Goal: Check status: Check status

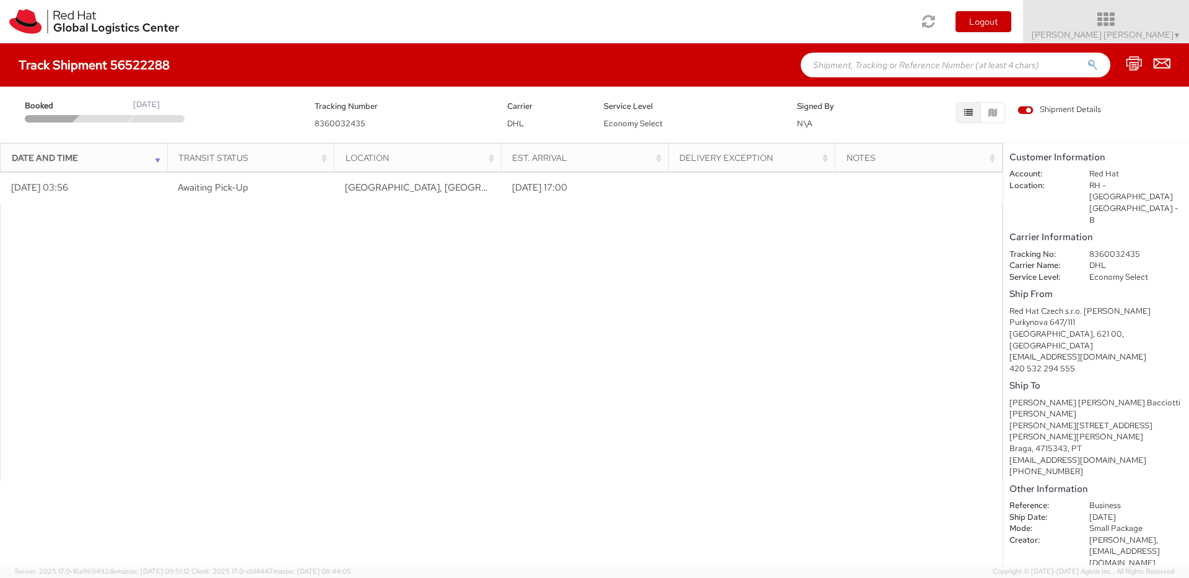
click at [1174, 33] on span "▼" at bounding box center [1176, 35] width 7 height 10
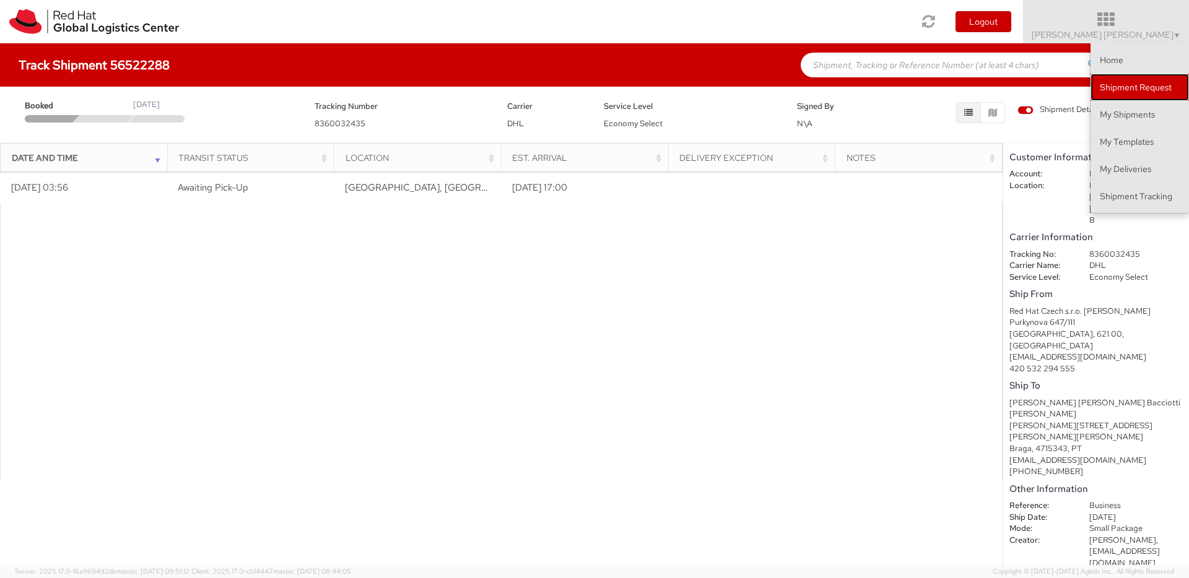
click at [1146, 92] on link "Shipment Request" at bounding box center [1139, 87] width 98 height 27
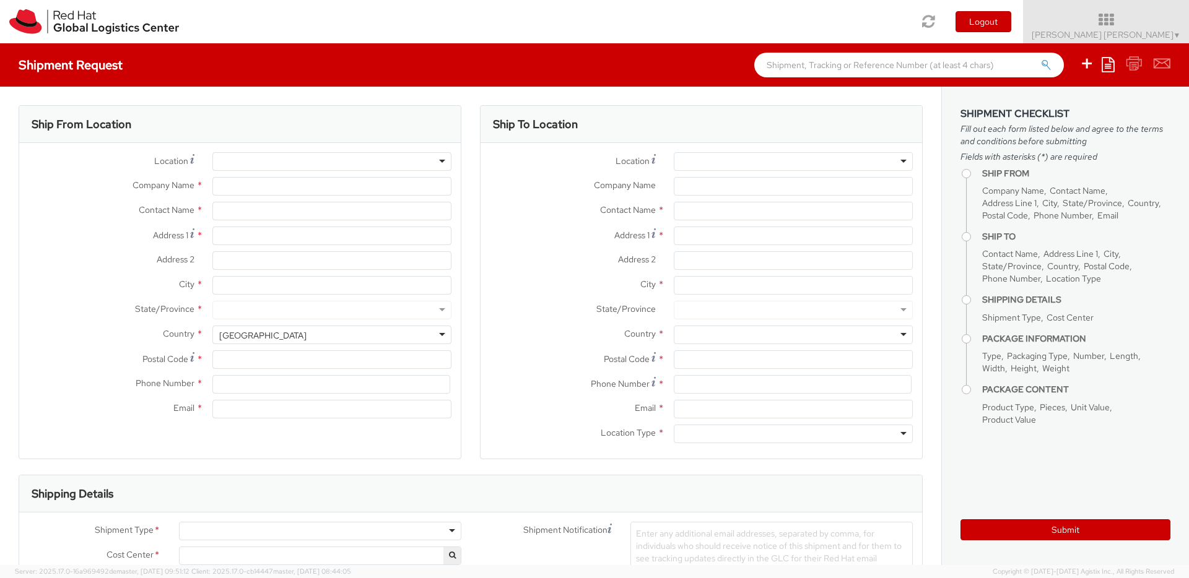
select select
select select "734"
type input "Red Hat"
type input "[PERSON_NAME] [PERSON_NAME]"
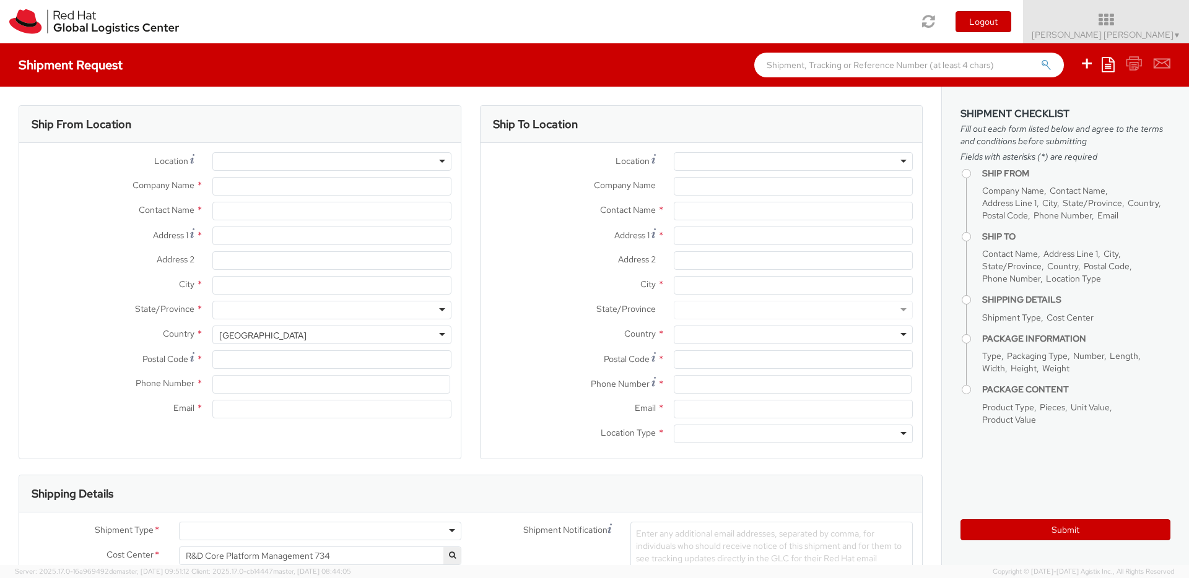
type input "[EMAIL_ADDRESS][DOMAIN_NAME]"
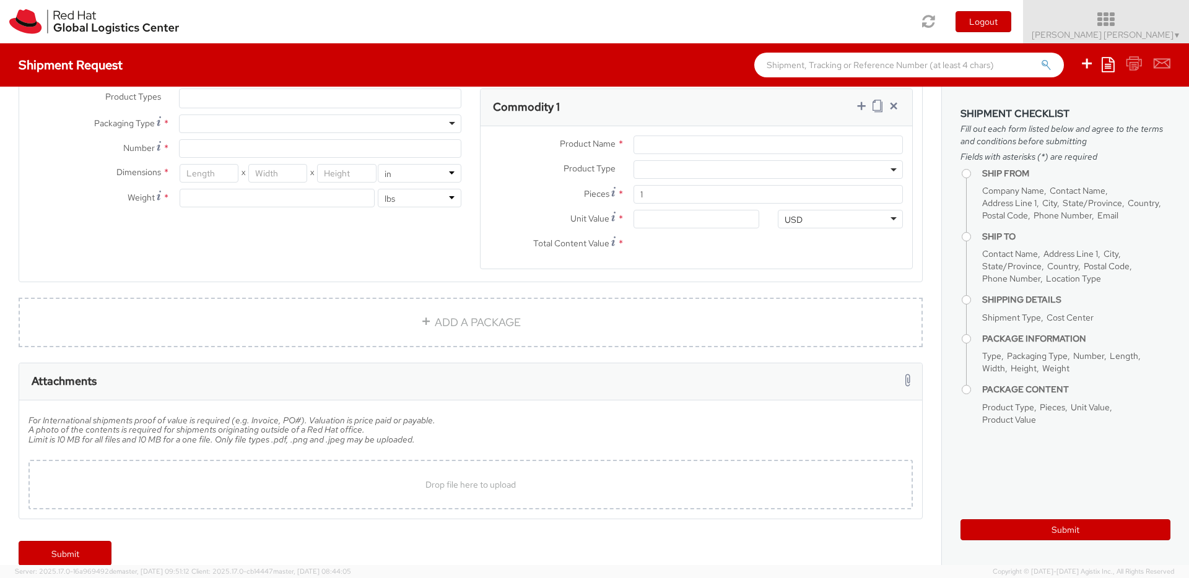
scroll to position [631, 0]
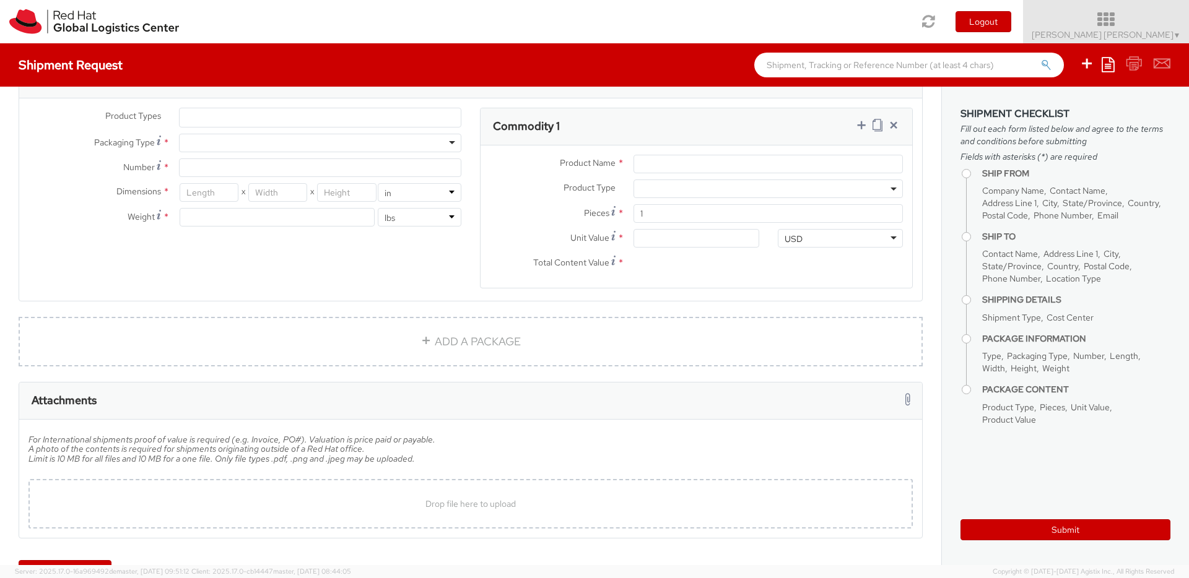
click at [1177, 33] on span "▼" at bounding box center [1176, 35] width 7 height 10
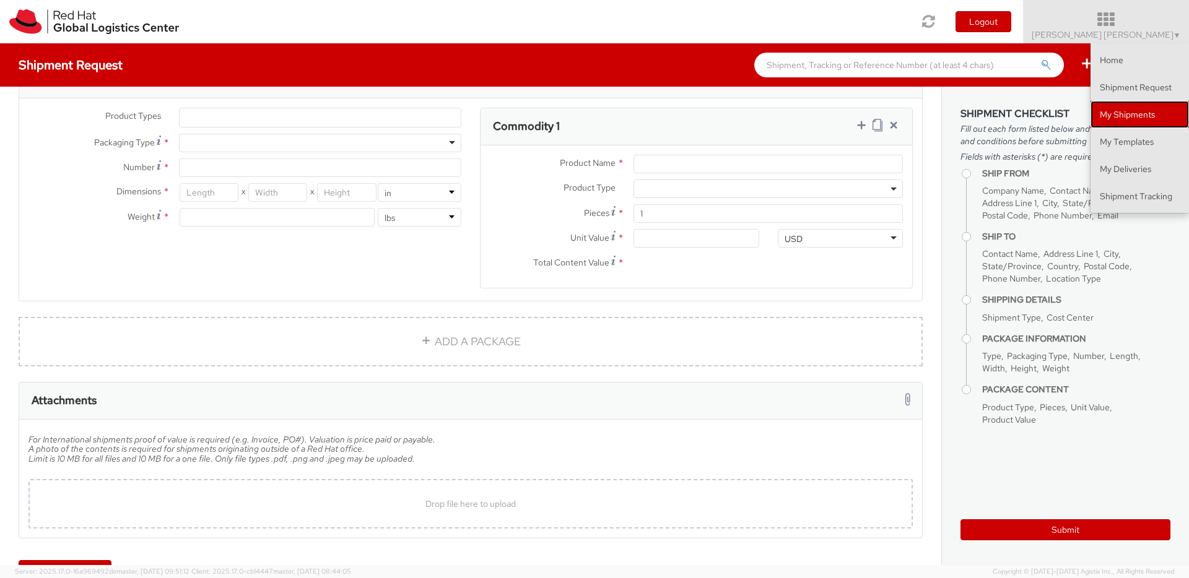
click at [1151, 112] on link "My Shipments" at bounding box center [1139, 114] width 98 height 27
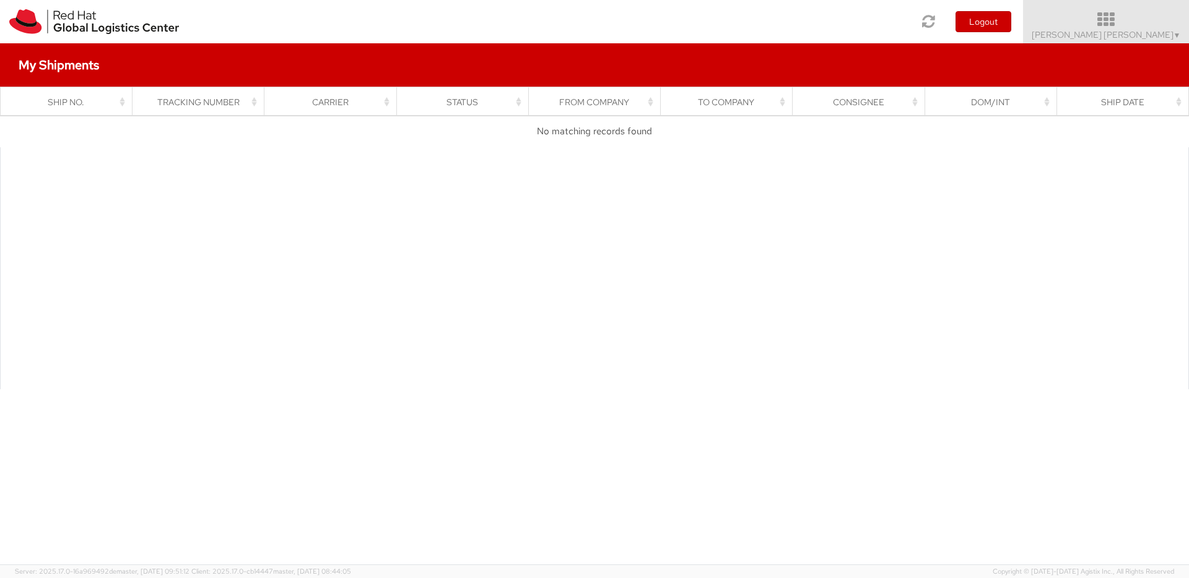
click at [1168, 34] on span "Lucas Bacciotti Moreira ▼" at bounding box center [1106, 34] width 149 height 11
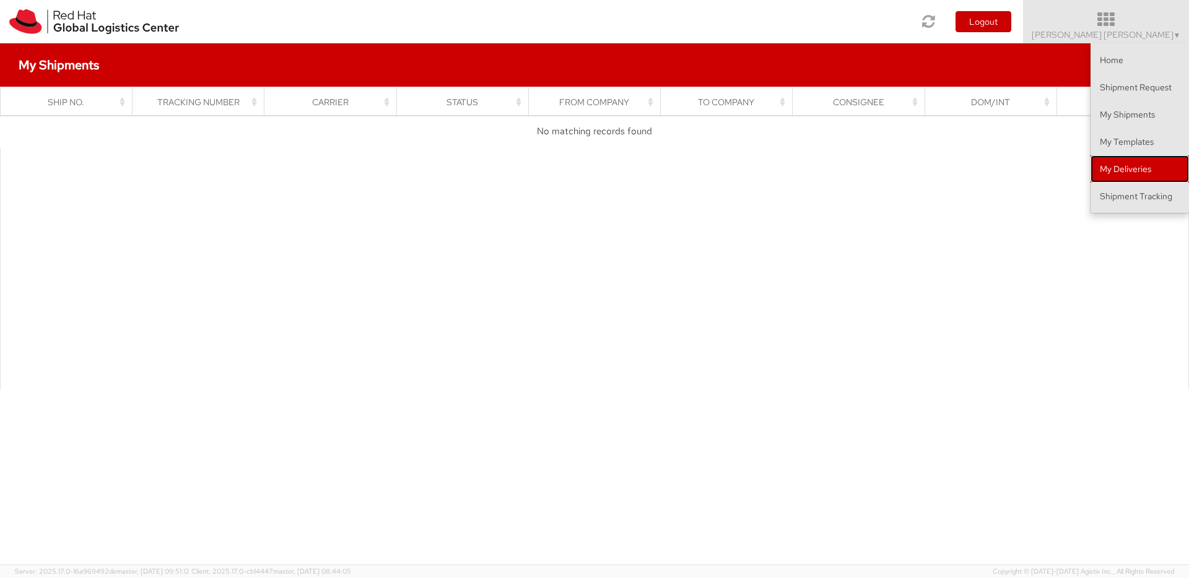
click at [1129, 167] on link "My Deliveries" at bounding box center [1139, 168] width 98 height 27
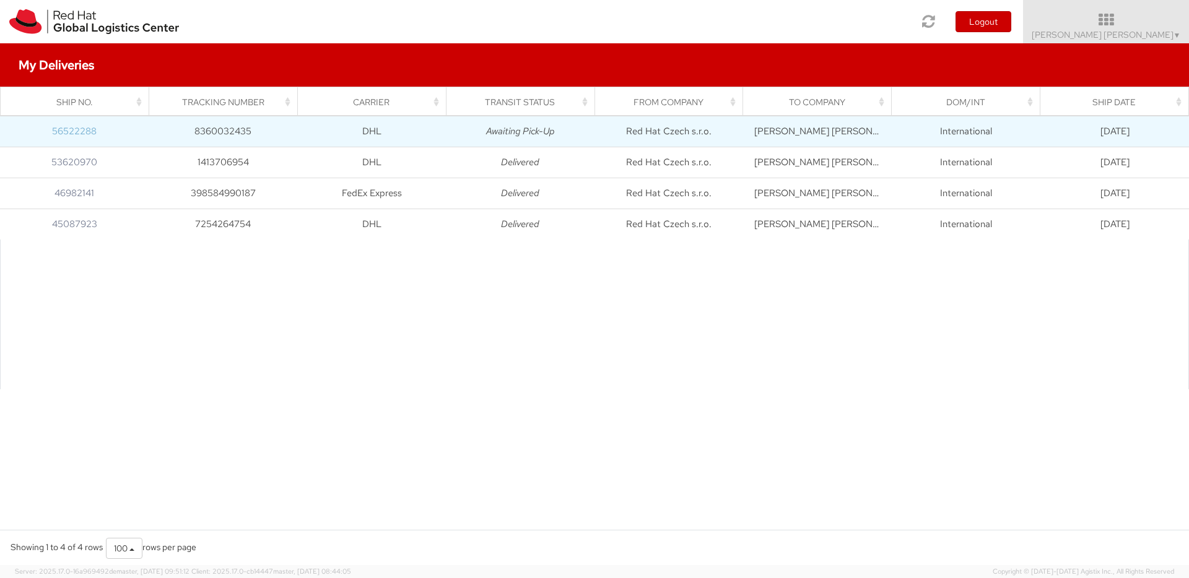
click at [78, 130] on link "56522288" at bounding box center [74, 131] width 45 height 12
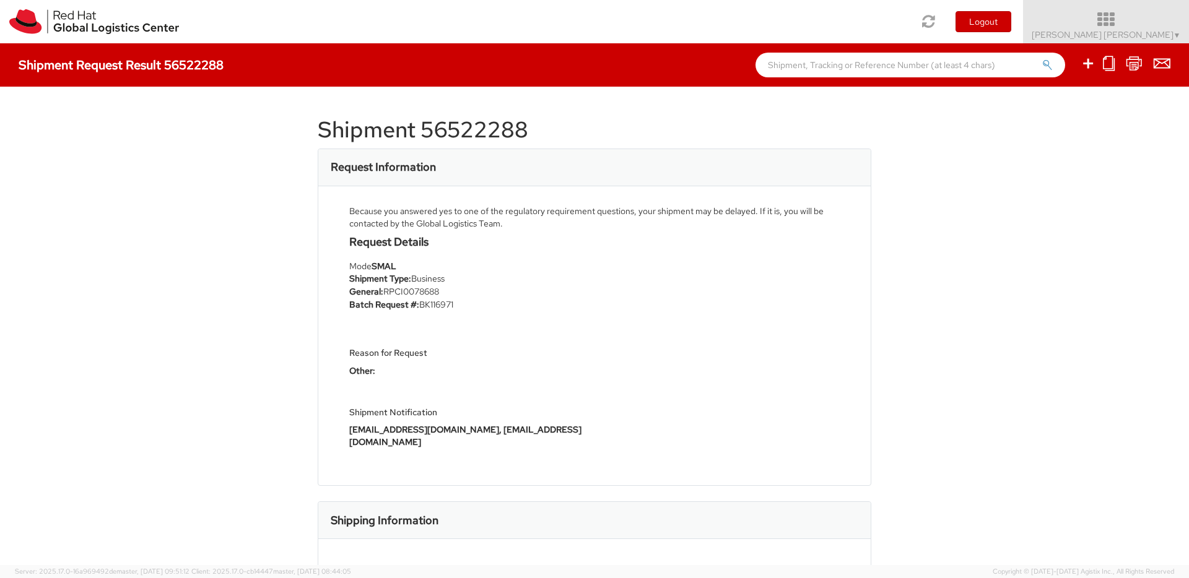
click at [1173, 30] on span "▼" at bounding box center [1176, 35] width 7 height 10
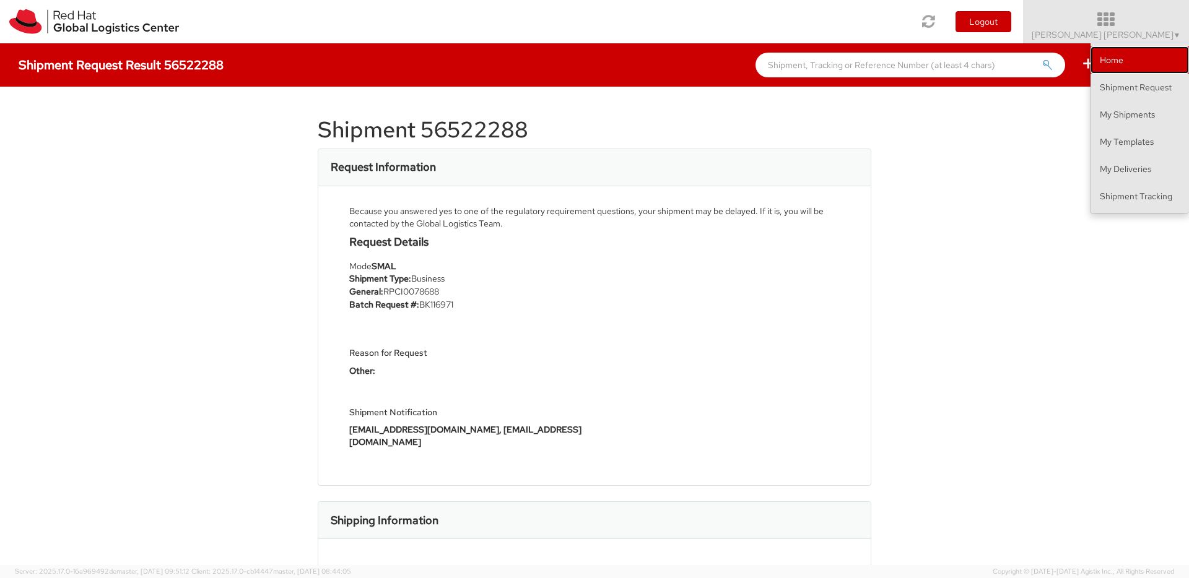
click at [1135, 64] on link "Home" at bounding box center [1139, 59] width 98 height 27
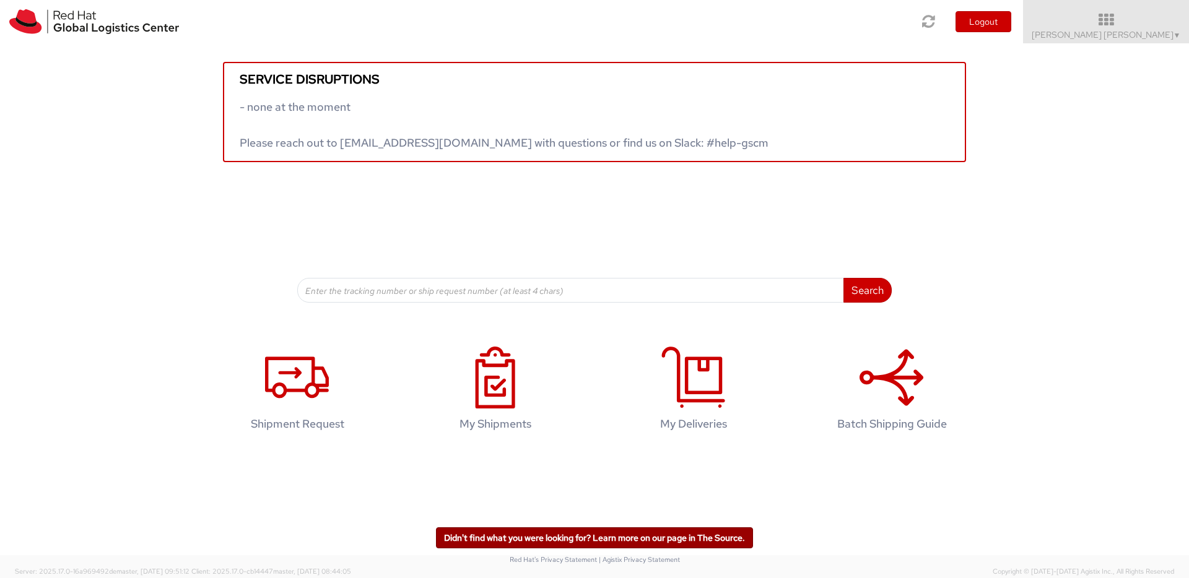
click at [682, 542] on link "Didn't find what you were looking for? Learn more on our page in The Source." at bounding box center [594, 538] width 317 height 21
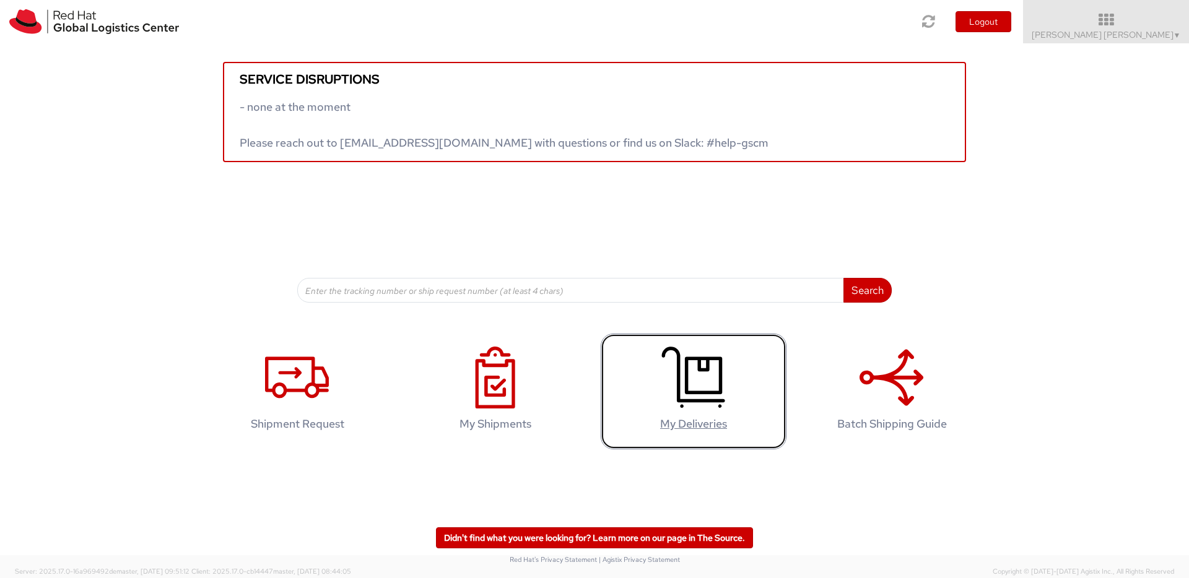
click at [700, 395] on icon at bounding box center [693, 378] width 64 height 62
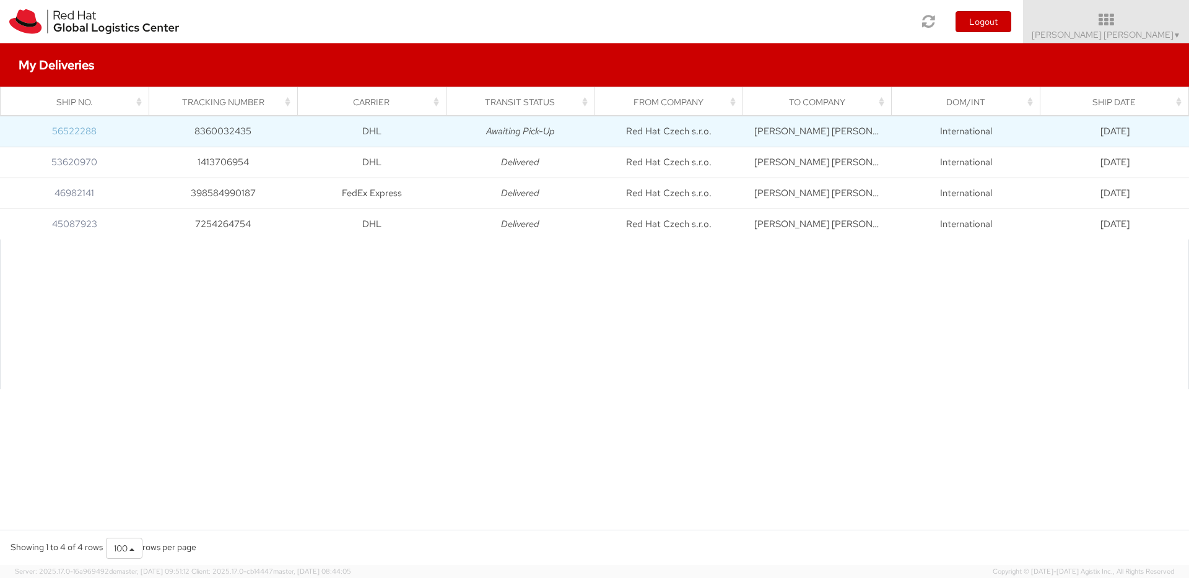
click at [84, 134] on link "56522288" at bounding box center [74, 131] width 45 height 12
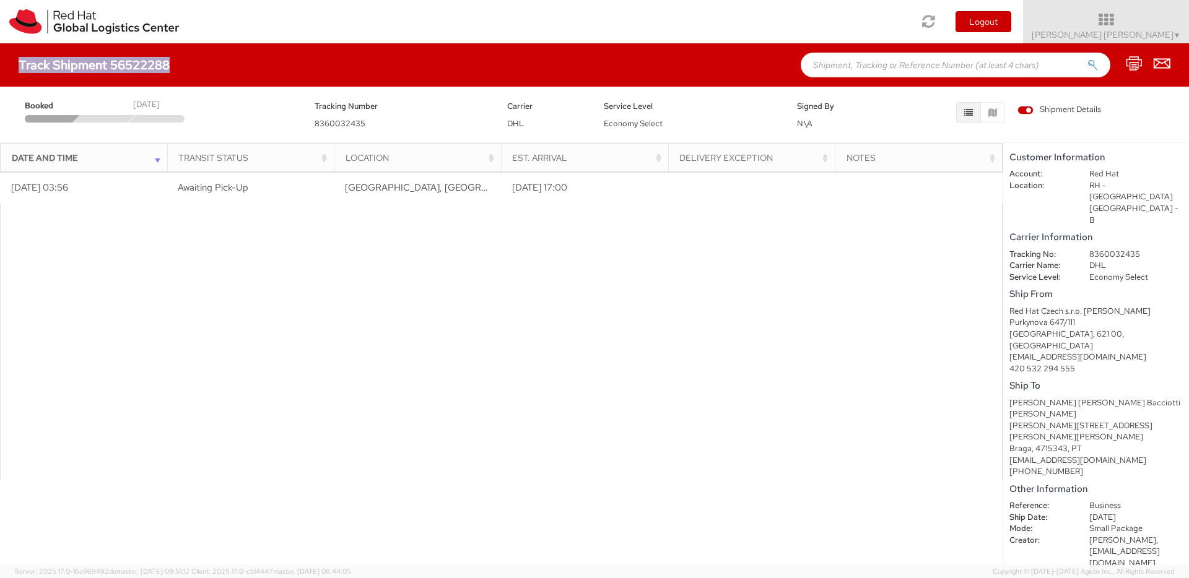
drag, startPoint x: 18, startPoint y: 68, endPoint x: 168, endPoint y: 66, distance: 149.9
click at [168, 66] on div "Track Shipment 56522288" at bounding box center [594, 64] width 1189 height 43
copy h4 "Track Shipment 56522288"
click at [76, 63] on h4 "Track Shipment 56522288" at bounding box center [94, 65] width 151 height 14
drag, startPoint x: 4, startPoint y: 64, endPoint x: 166, endPoint y: 67, distance: 162.3
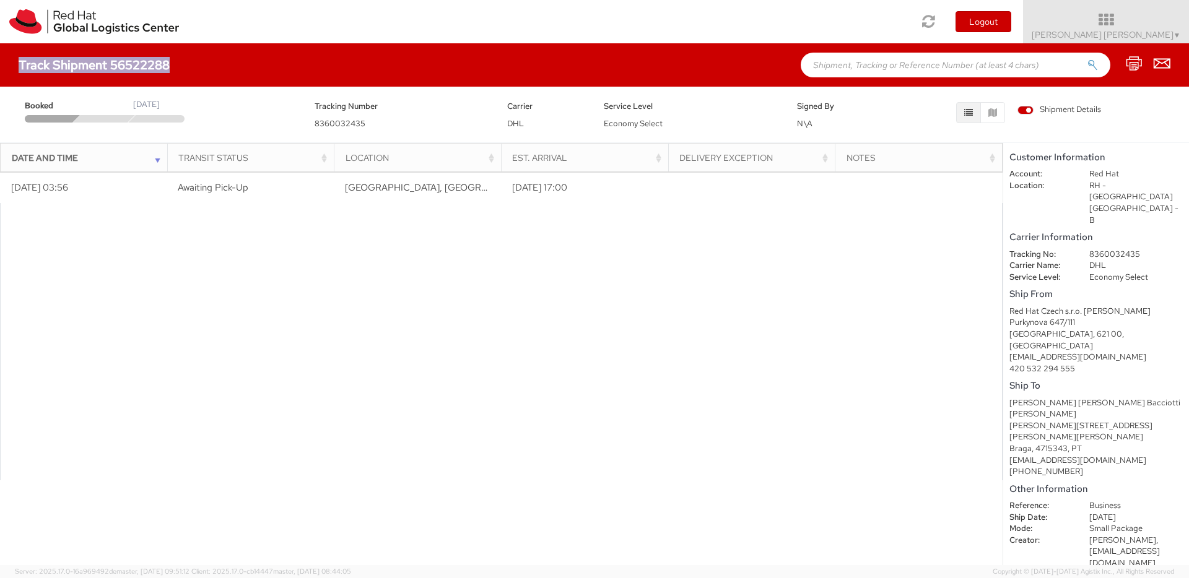
click at [166, 67] on div "Track Shipment 56522288" at bounding box center [594, 64] width 1189 height 43
copy h4 "Track Shipment 56522288"
click at [323, 286] on div at bounding box center [501, 341] width 1003 height 277
